Goal: Ask a question

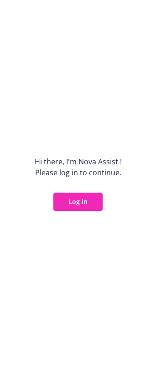
click at [79, 203] on button "Log in" at bounding box center [77, 202] width 49 height 18
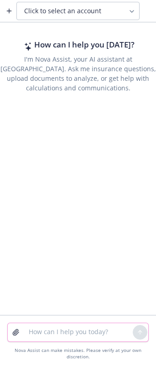
click at [40, 333] on textarea at bounding box center [78, 332] width 110 height 18
click at [66, 15] on span "Click to select an account" at bounding box center [62, 10] width 77 height 9
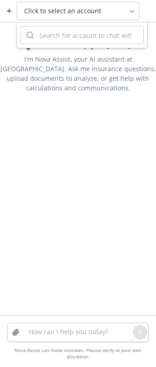
click at [71, 13] on span "Click to select an account" at bounding box center [62, 10] width 77 height 9
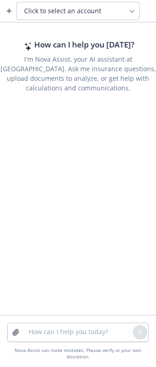
click at [71, 13] on span "Click to select an account" at bounding box center [62, 10] width 77 height 9
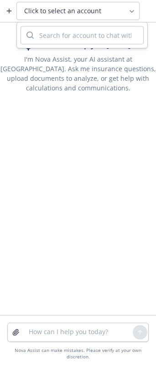
click at [134, 11] on icon at bounding box center [131, 11] width 7 height 7
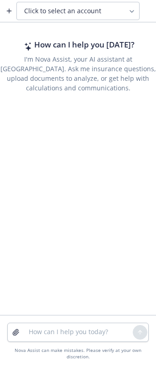
click at [134, 11] on icon at bounding box center [131, 11] width 7 height 7
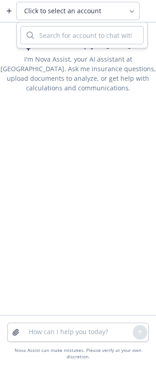
click at [110, 35] on input "search" at bounding box center [89, 34] width 110 height 17
drag, startPoint x: 63, startPoint y: 201, endPoint x: 57, endPoint y: 196, distance: 7.1
click at [57, 196] on div "How can I help you [DATE]? I'm Nova Assist, your AI assistant at Newfront. Ask …" at bounding box center [78, 169] width 156 height 291
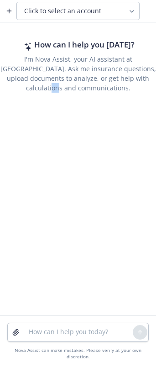
click at [78, 7] on span "Click to select an account" at bounding box center [62, 10] width 77 height 9
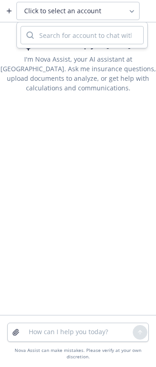
click at [29, 10] on span "Click to select an account" at bounding box center [62, 10] width 77 height 9
type input "l"
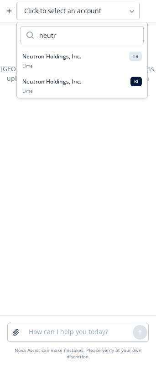
type input "neutr"
click at [63, 62] on div "Neutron Holdings, Inc. TR Lime" at bounding box center [82, 61] width 120 height 18
click at [63, 62] on p "I'm Nova Assist, your AI assistant at [GEOGRAPHIC_DATA]. Ask me insurance quest…" at bounding box center [78, 73] width 156 height 38
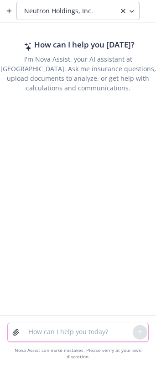
click at [53, 334] on textarea at bounding box center [78, 332] width 110 height 18
paste textarea "Hope your week is going well! Please see the first draft of the OE email below …"
type textarea "can you reword this Hope your week is going well! Please see the first draft of…"
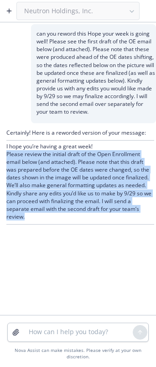
drag, startPoint x: 65, startPoint y: 222, endPoint x: 6, endPoint y: 155, distance: 89.5
click at [6, 155] on div "Certainly! Here is a reworded version of your message: I hope you’re having a g…" at bounding box center [78, 176] width 156 height 107
copy p "Please review the initial draft of the Open Enrollment email below (and attache…"
